Goal: Check status

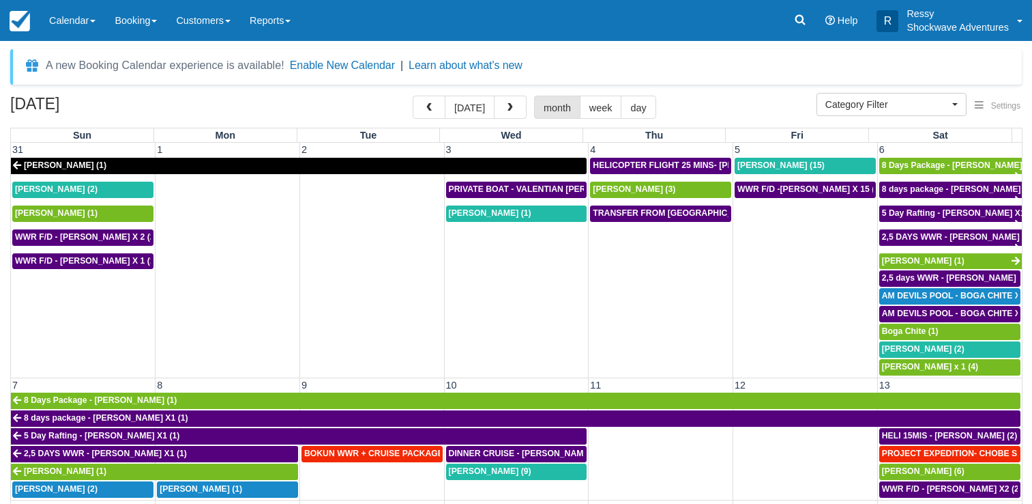
select select
click at [431, 106] on span "button" at bounding box center [429, 108] width 10 height 10
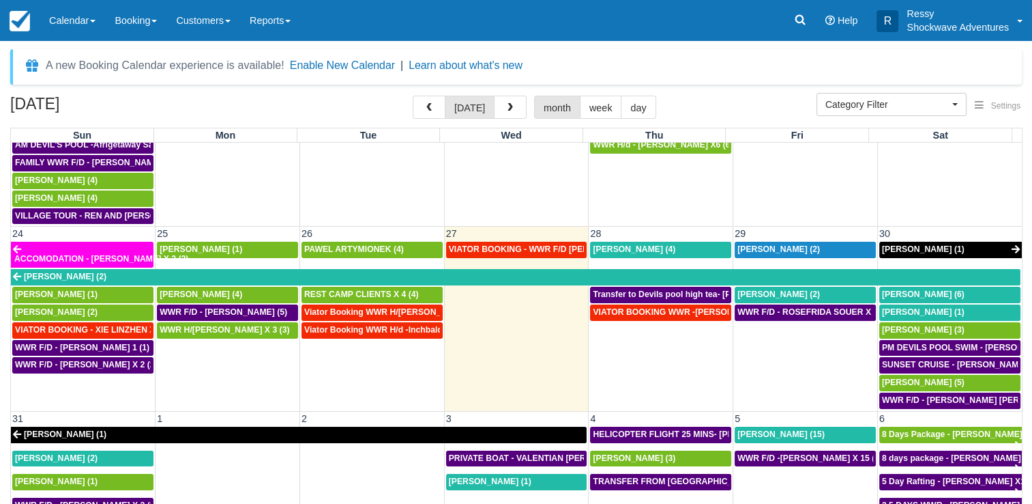
scroll to position [862, 0]
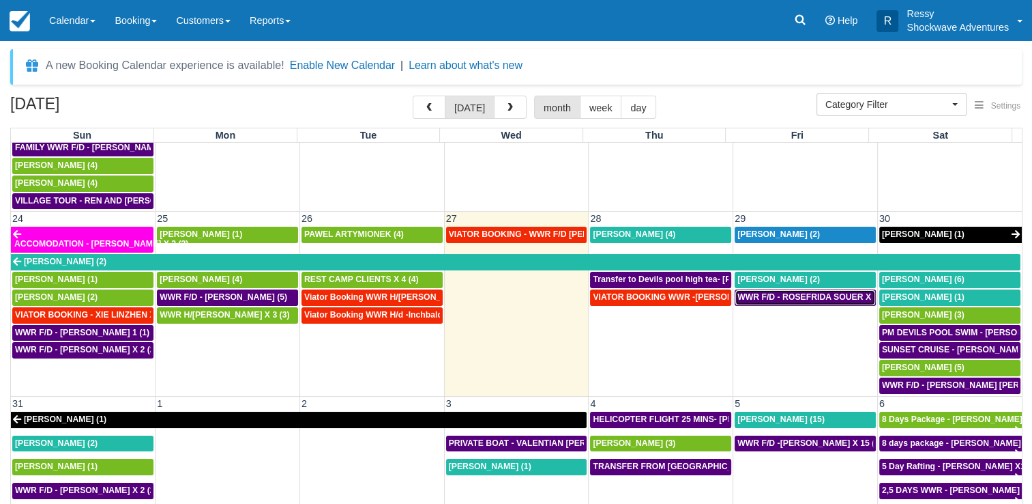
click at [834, 292] on span "WWR F/D - ROSEFRIDA SOUER X 2 (2)" at bounding box center [815, 297] width 154 height 10
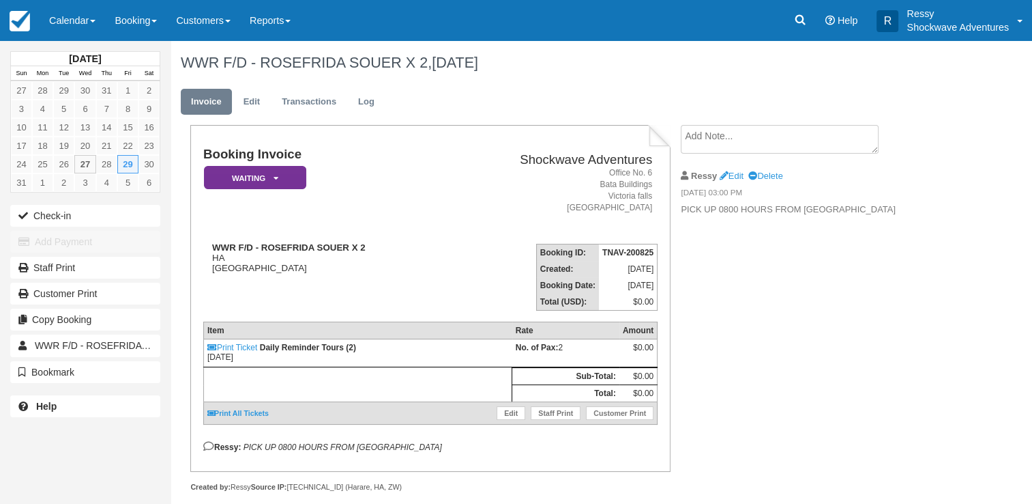
drag, startPoint x: 194, startPoint y: 303, endPoint x: 66, endPoint y: 329, distance: 130.9
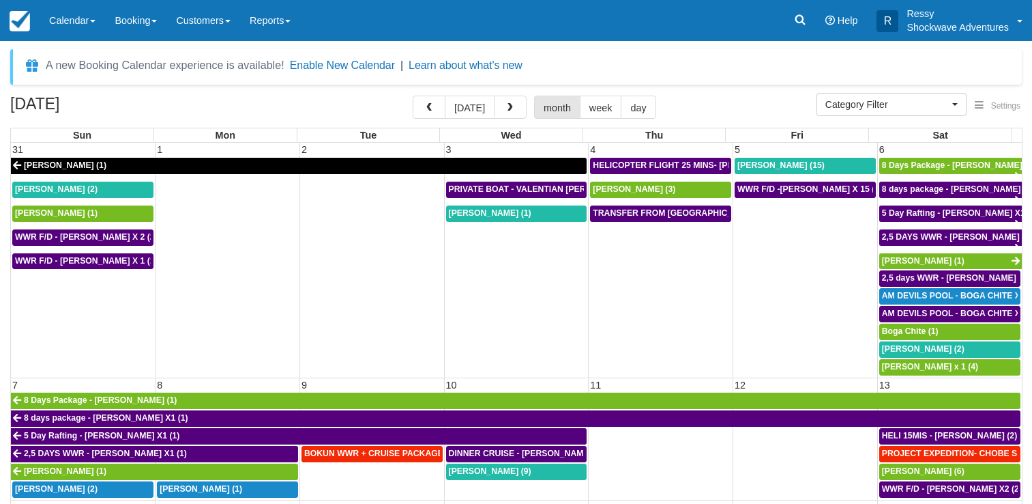
select select
click at [431, 111] on span "button" at bounding box center [429, 108] width 10 height 10
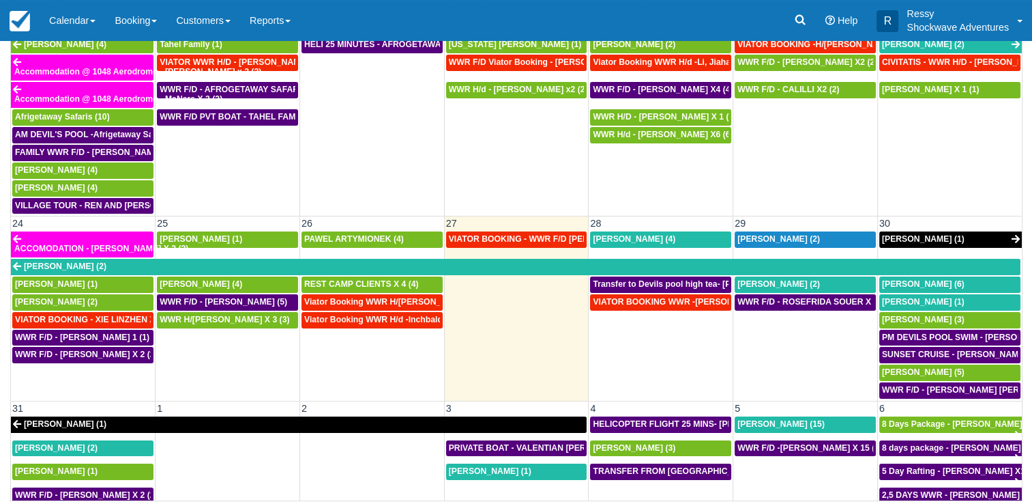
scroll to position [726, 0]
